Goal: Task Accomplishment & Management: Manage account settings

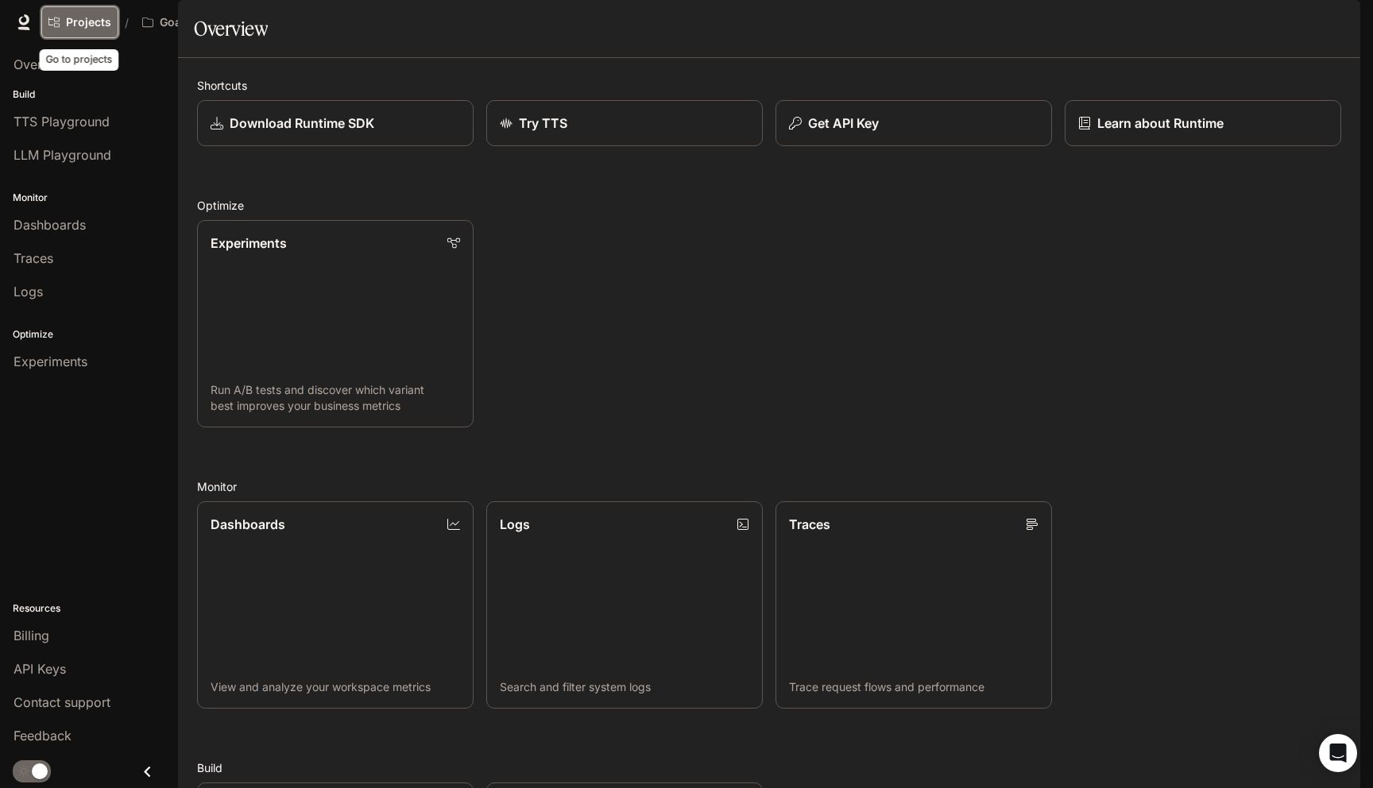
click at [72, 10] on link "Projects" at bounding box center [79, 22] width 77 height 32
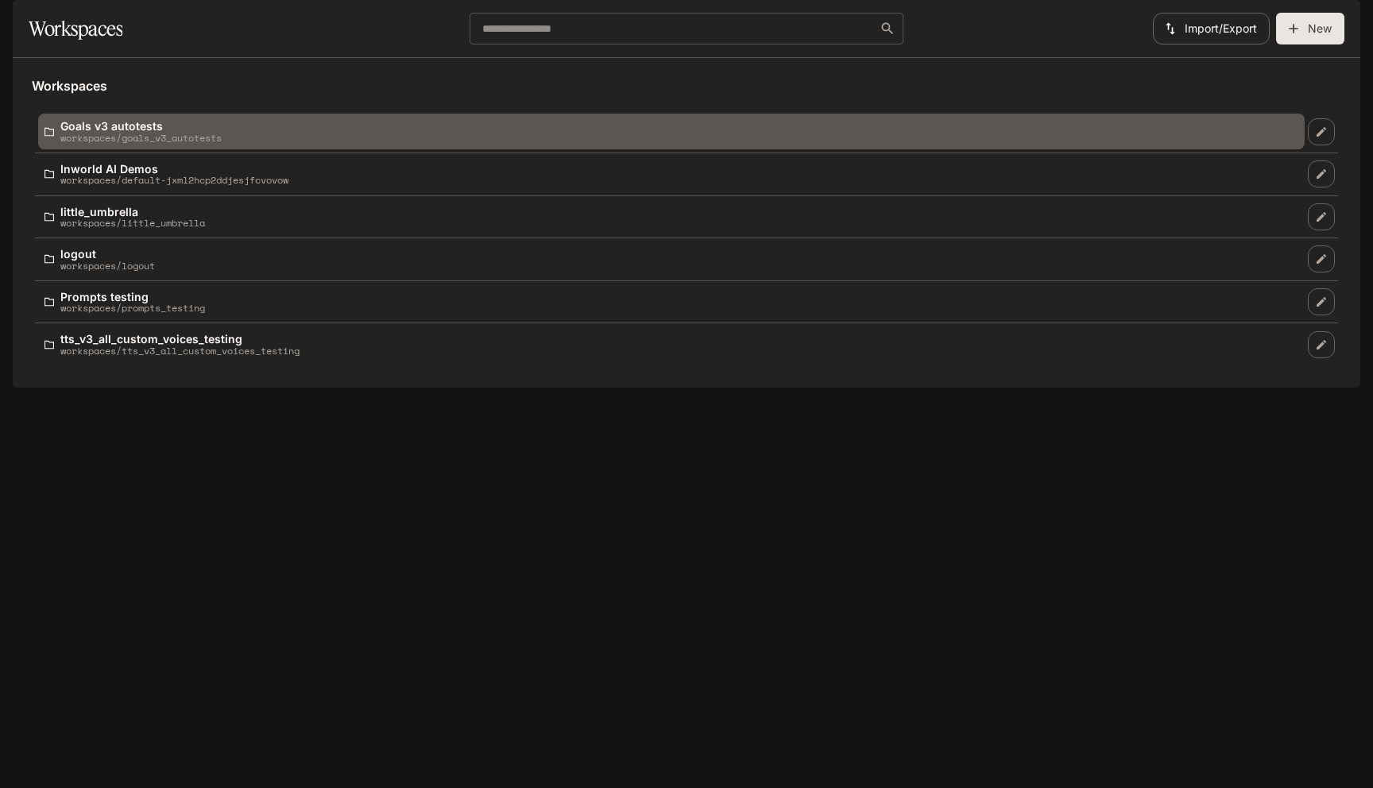
click at [518, 143] on div "Goals v3 autotests workspaces/goals_v3_autotests" at bounding box center [671, 131] width 1254 height 23
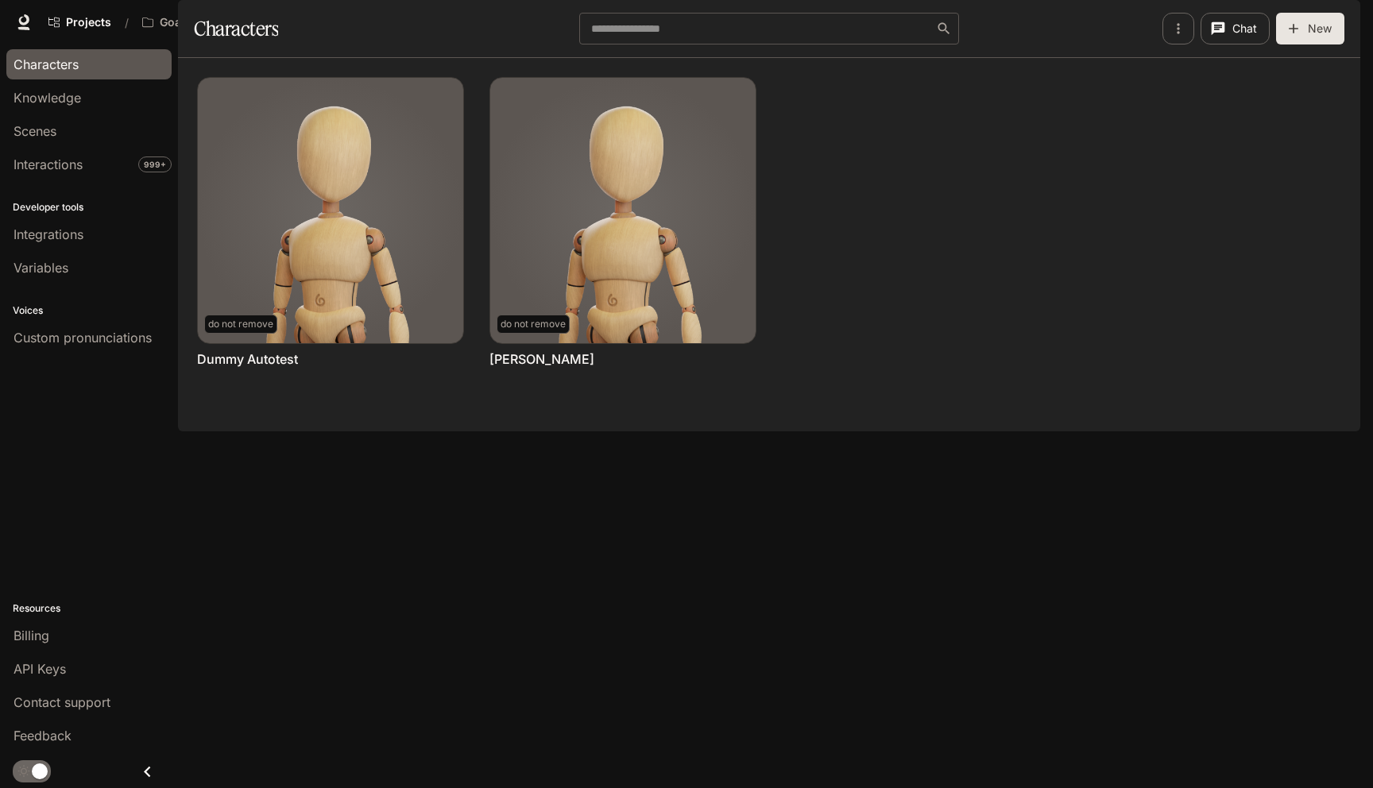
click at [1328, 16] on button "button" at bounding box center [1338, 22] width 32 height 32
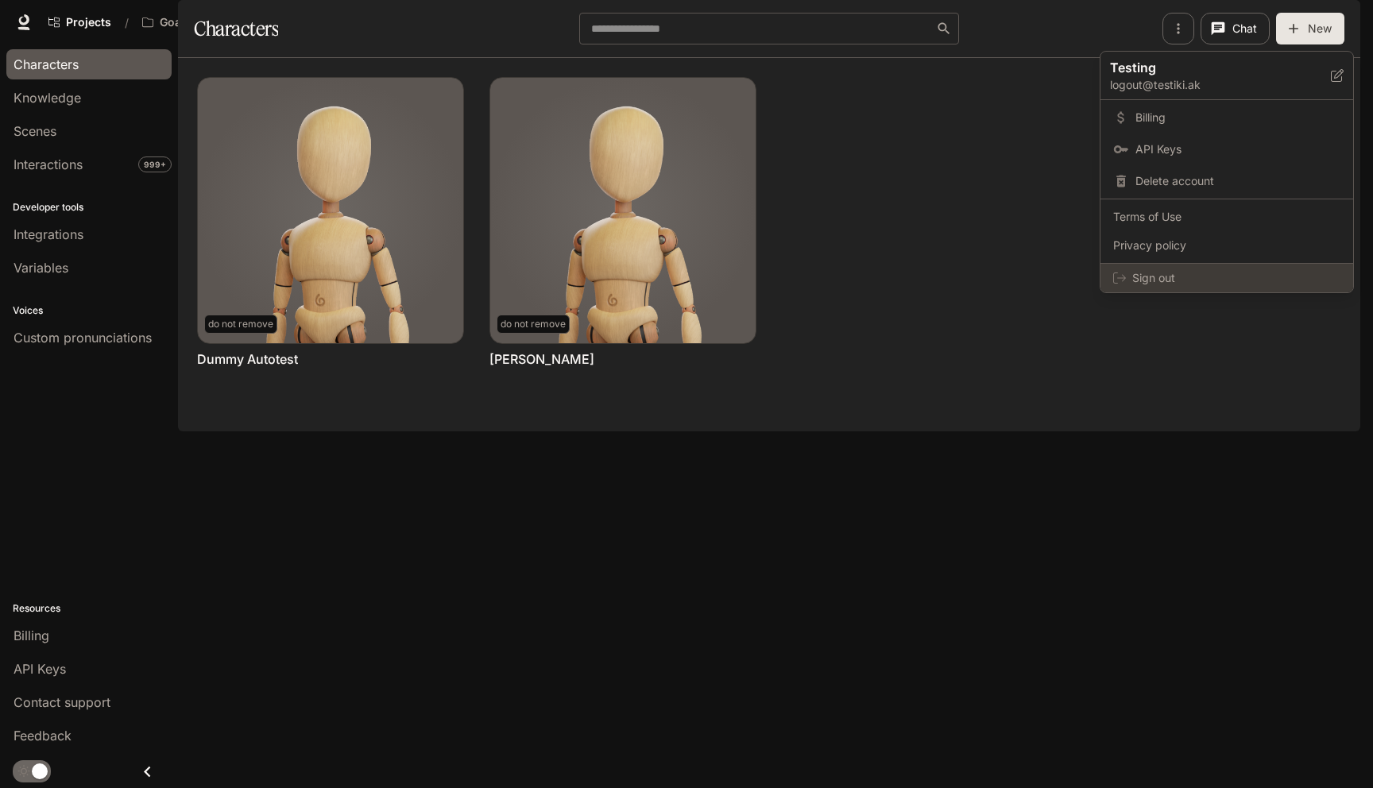
click at [1178, 273] on span "Sign out" at bounding box center [1236, 278] width 208 height 16
